Goal: Use online tool/utility: Utilize a website feature to perform a specific function

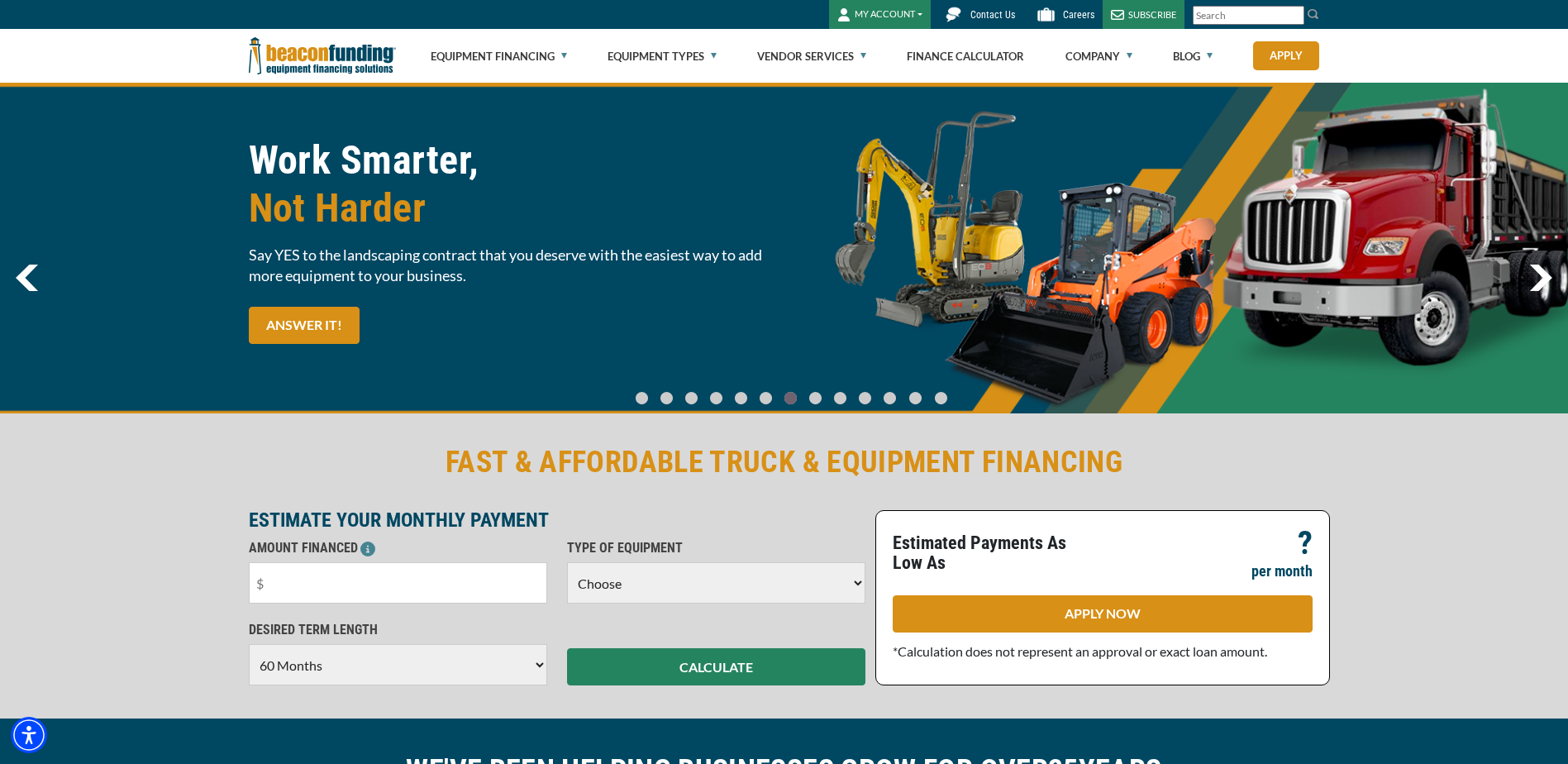
select select "60"
drag, startPoint x: 353, startPoint y: 570, endPoint x: 196, endPoint y: 573, distance: 157.0
click at [196, 573] on div "FAST & AFFORDABLE TRUCK & EQUIPMENT FINANCING ESTIMATE YOUR MONTHLY PAYMENT AMO…" at bounding box center [784, 564] width 1568 height 308
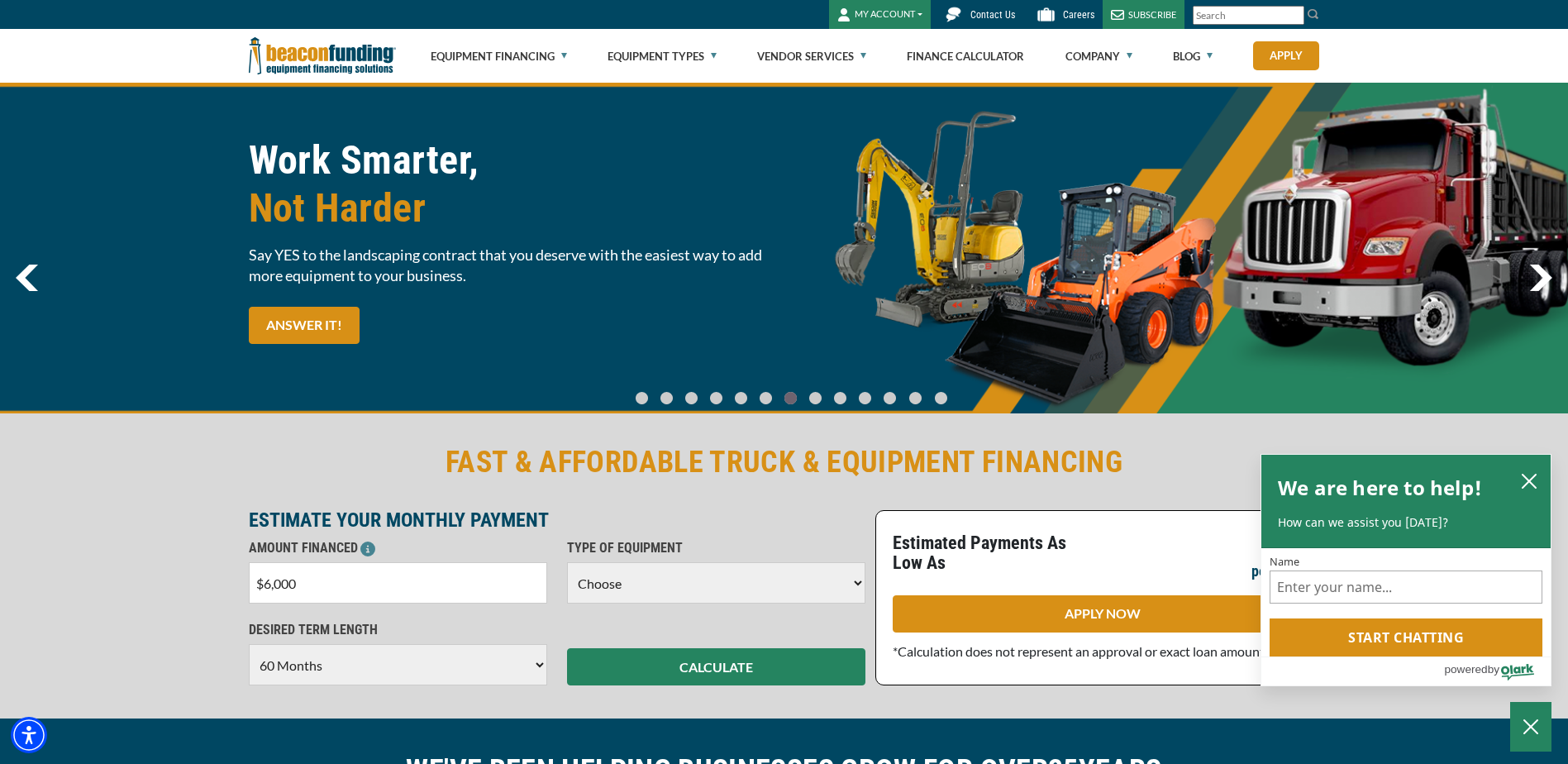
type input "$60,000"
click at [645, 574] on select "Choose Backhoe Boom/Bucket Truck Chipper Commercial Mower Crane DTG/DTF Printin…" at bounding box center [716, 582] width 298 height 41
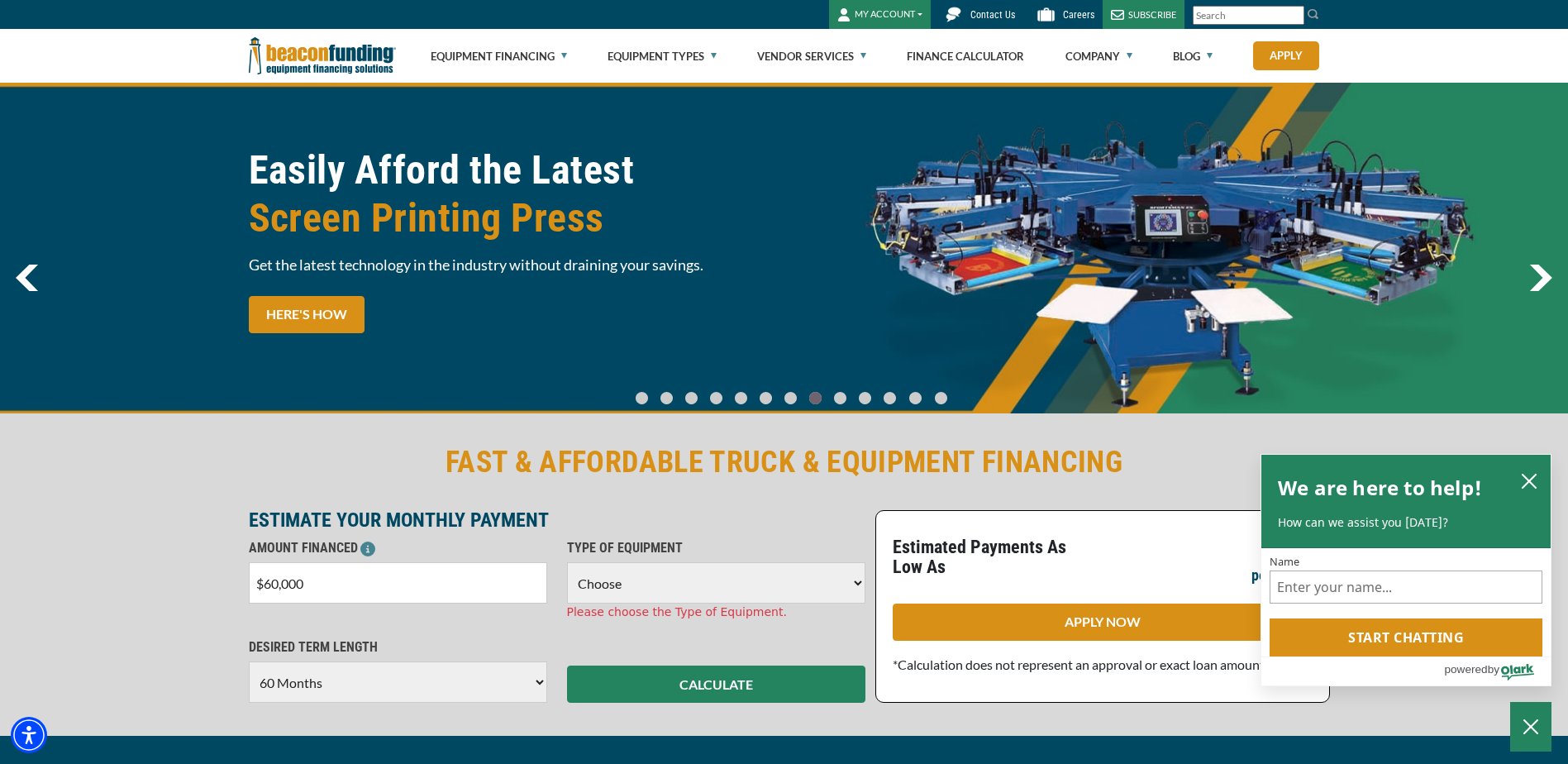
select select "5"
click at [567, 562] on select "Choose Backhoe Boom/Bucket Truck Chipper Commercial Mower Crane DTG/DTF Printin…" at bounding box center [716, 582] width 298 height 41
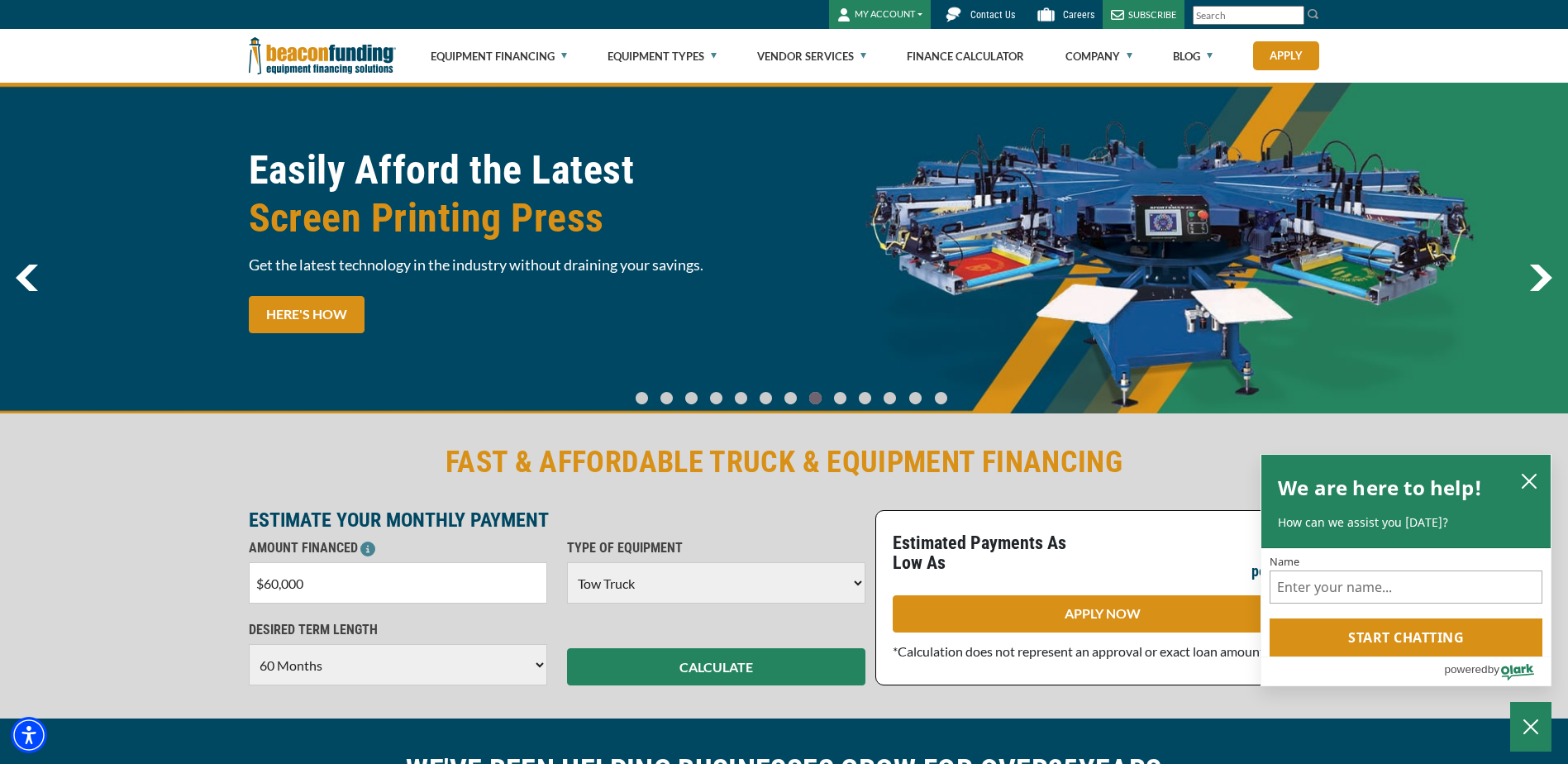
click at [457, 660] on select "Choose 36 Months 48 Months 60 Months" at bounding box center [397, 665] width 298 height 41
click at [248, 644] on select "Choose 36 Months 48 Months 60 Months" at bounding box center [397, 665] width 298 height 41
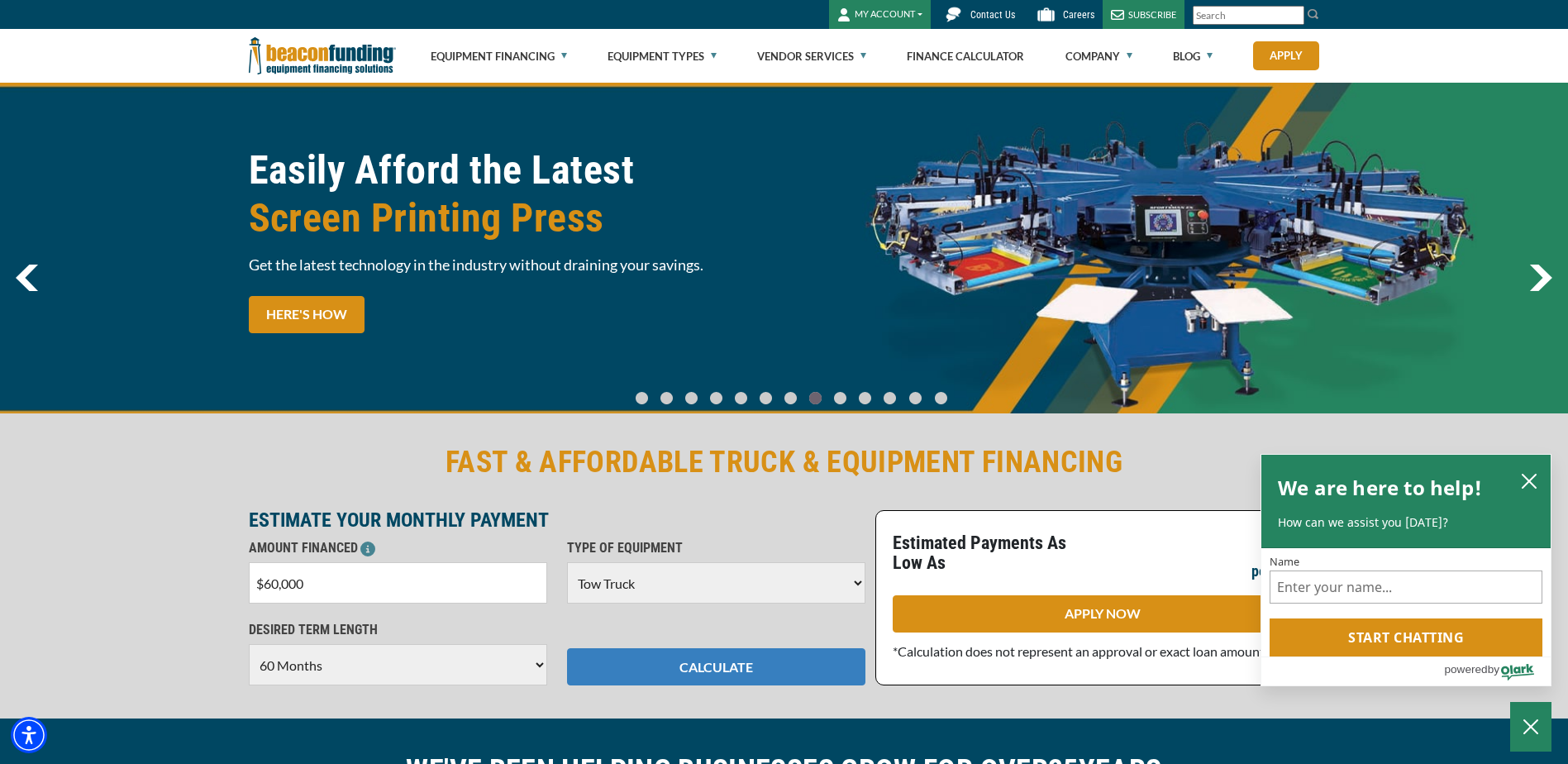
click at [693, 668] on button "CALCULATE" at bounding box center [716, 666] width 298 height 37
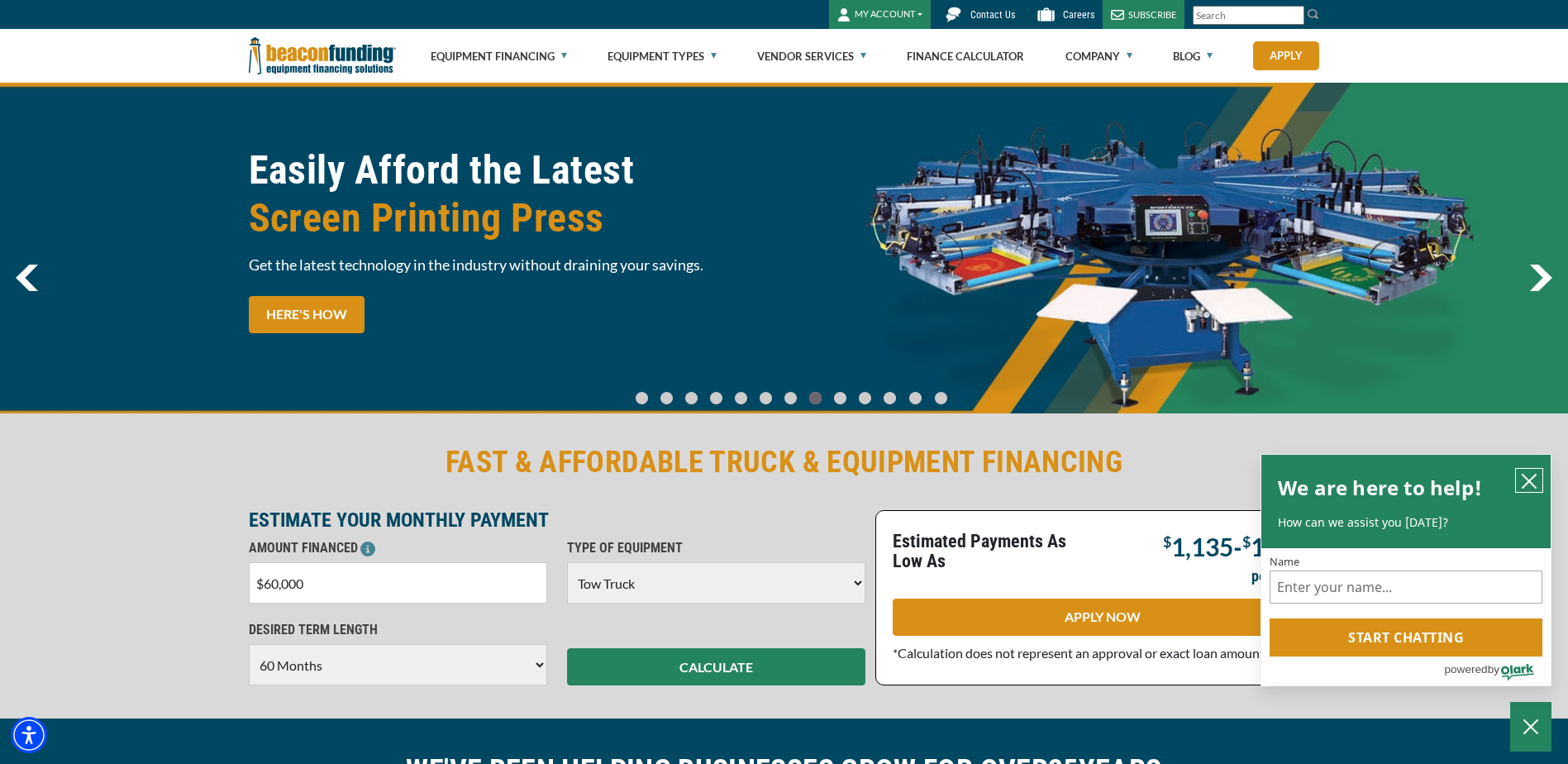
click at [1529, 476] on icon "close chatbox" at bounding box center [1529, 481] width 17 height 17
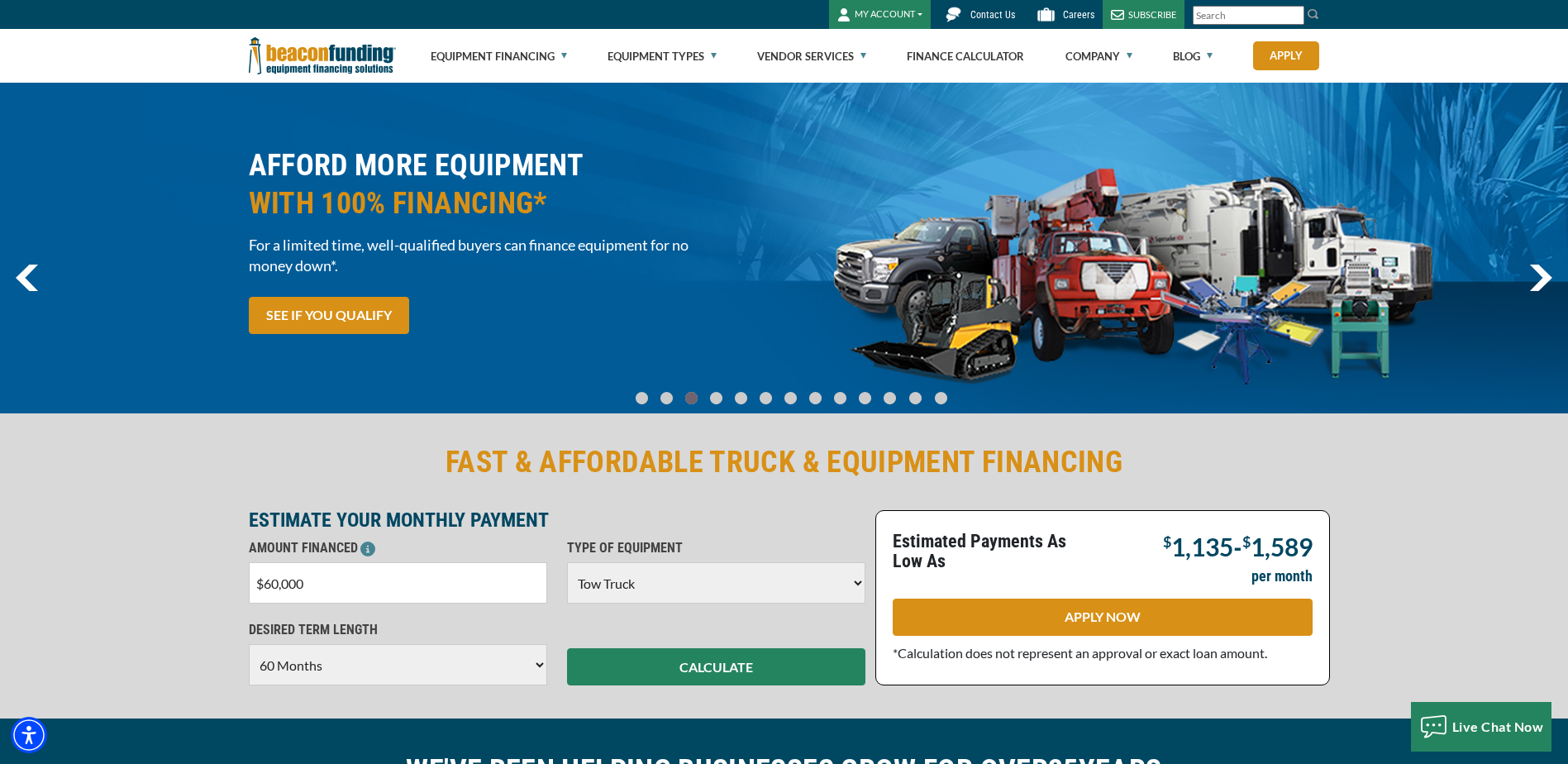
click at [475, 580] on input "$60,000" at bounding box center [397, 582] width 298 height 41
type input "$6"
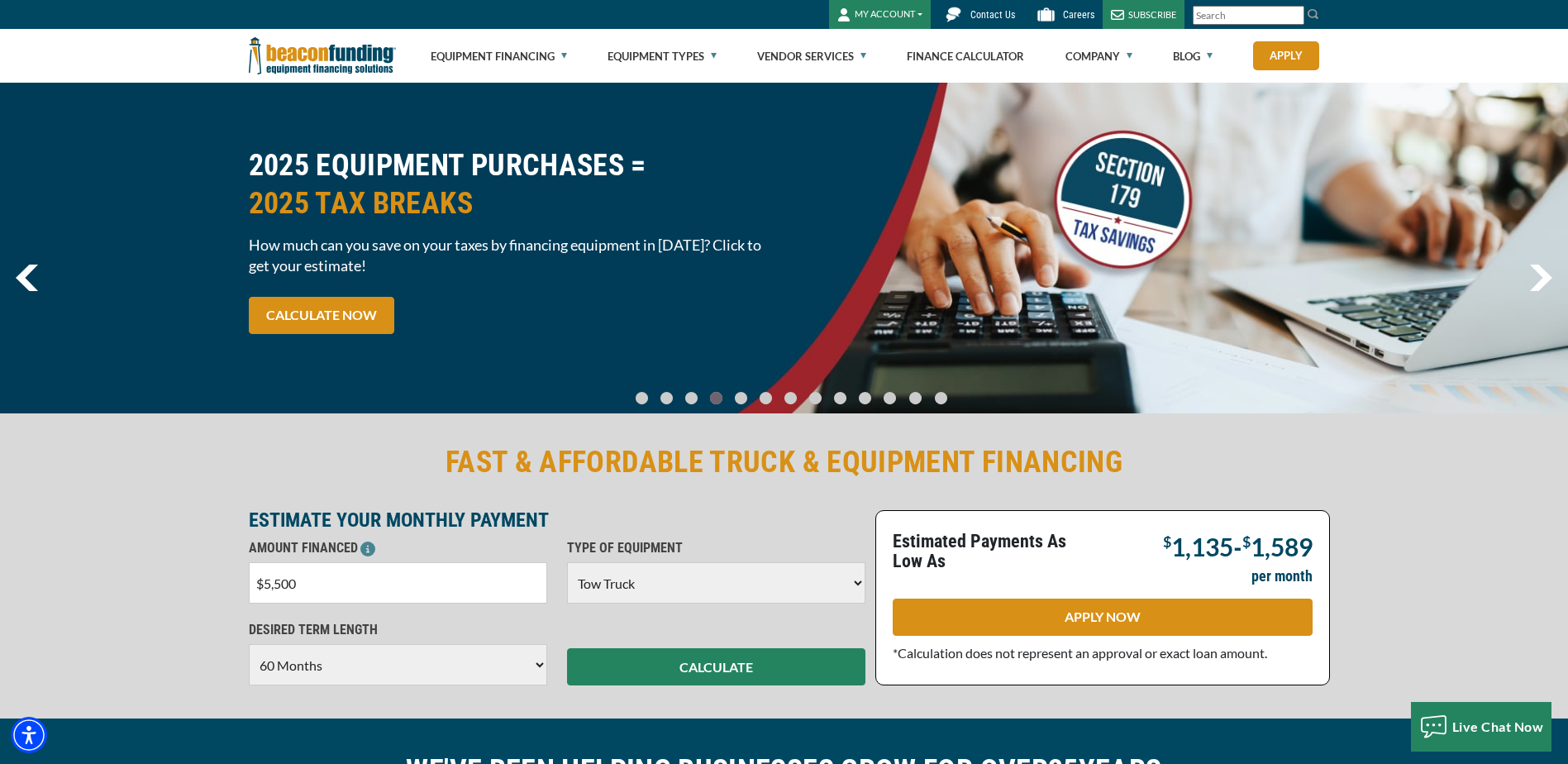
type input "$55,000"
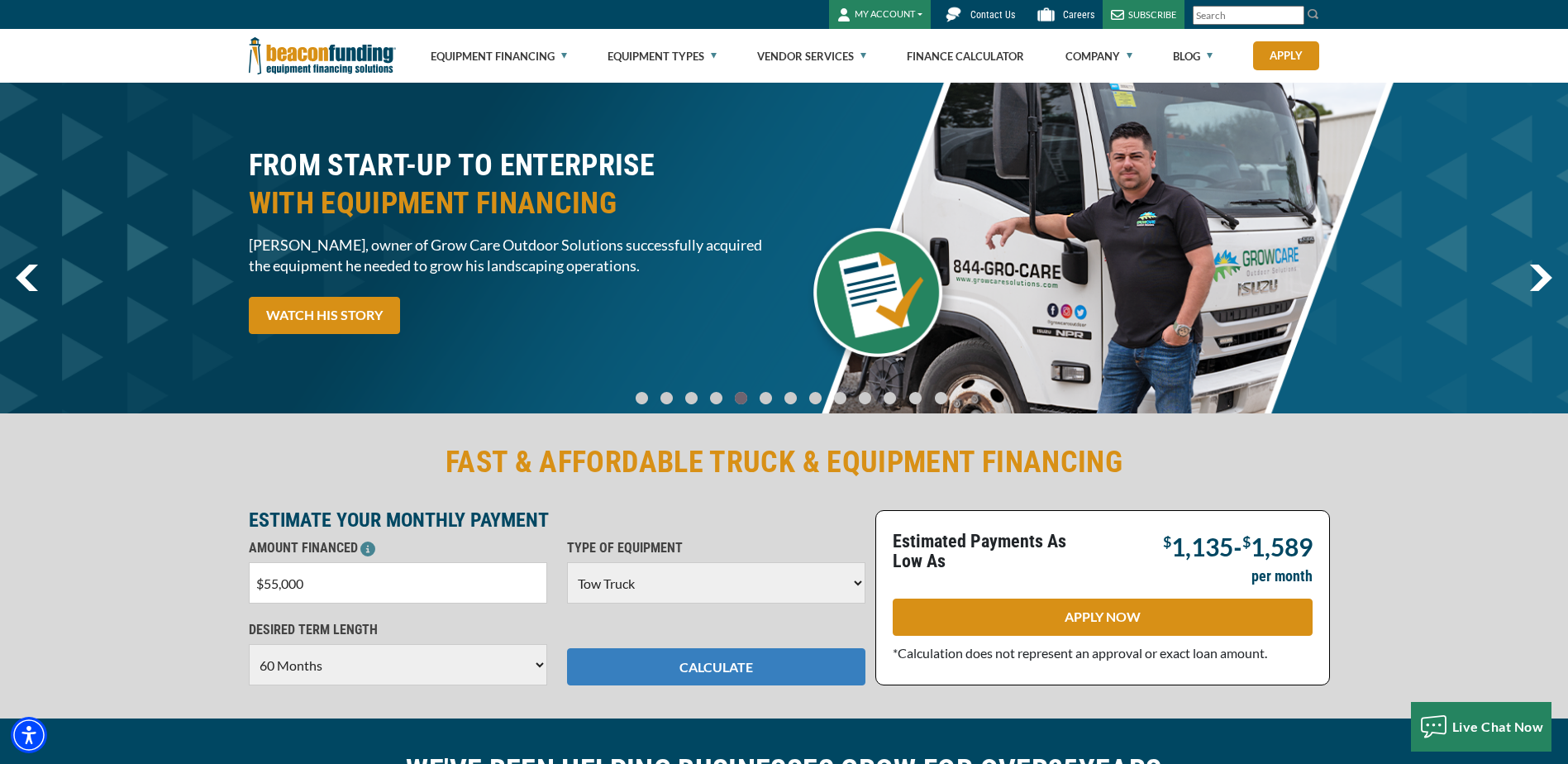
click at [754, 657] on button "CALCULATE" at bounding box center [716, 666] width 298 height 37
